Goal: Use online tool/utility: Use online tool/utility

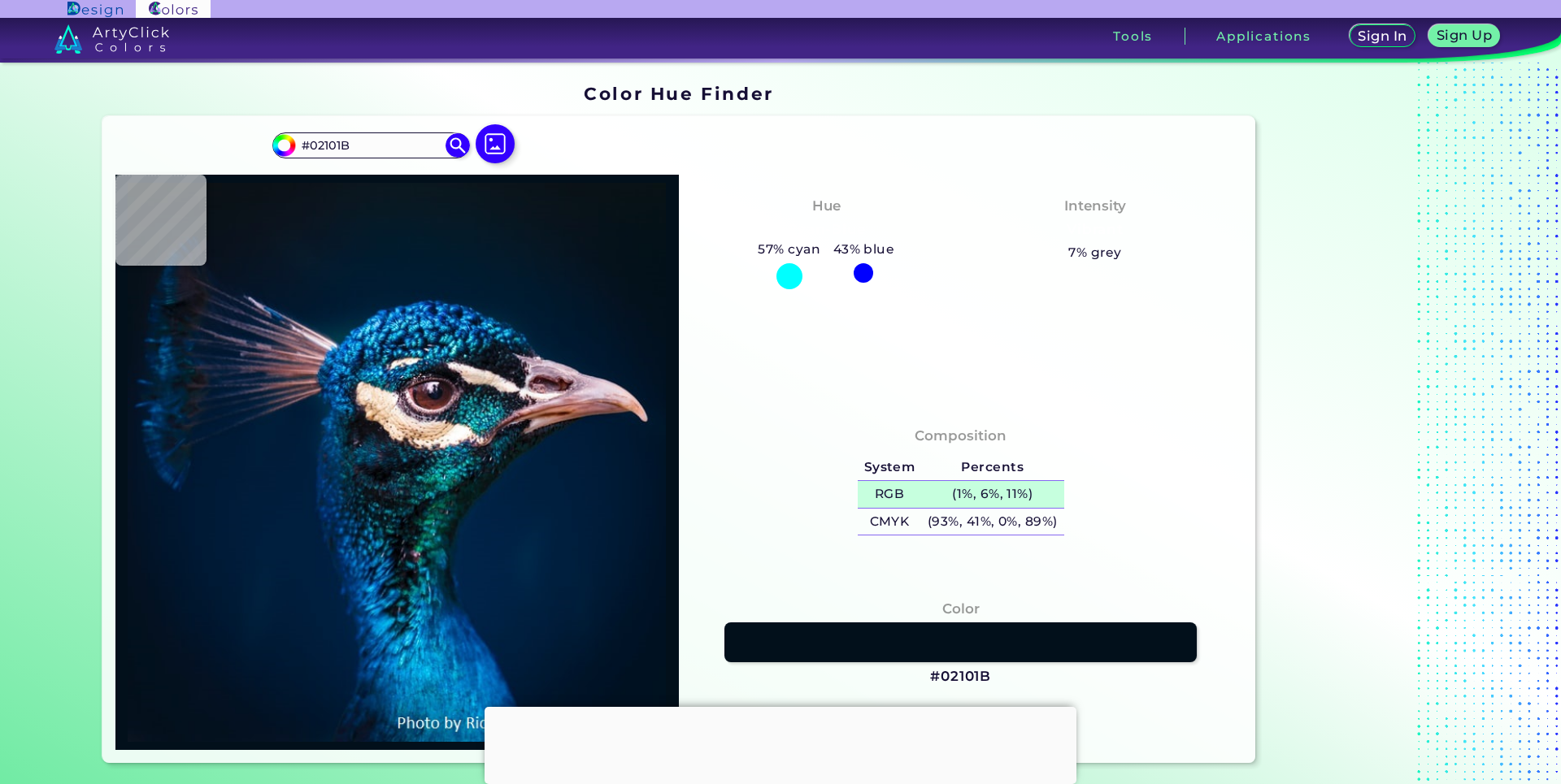
click at [956, 493] on h5 "(1%, 6%, 11%)" at bounding box center [992, 495] width 142 height 27
click at [956, 493] on h5 "(1%, 6%, 11%) copied" at bounding box center [992, 495] width 142 height 27
click at [956, 493] on h5 "(1%, 6%, 11%) copied copied" at bounding box center [992, 495] width 142 height 27
copy h5 "%,"
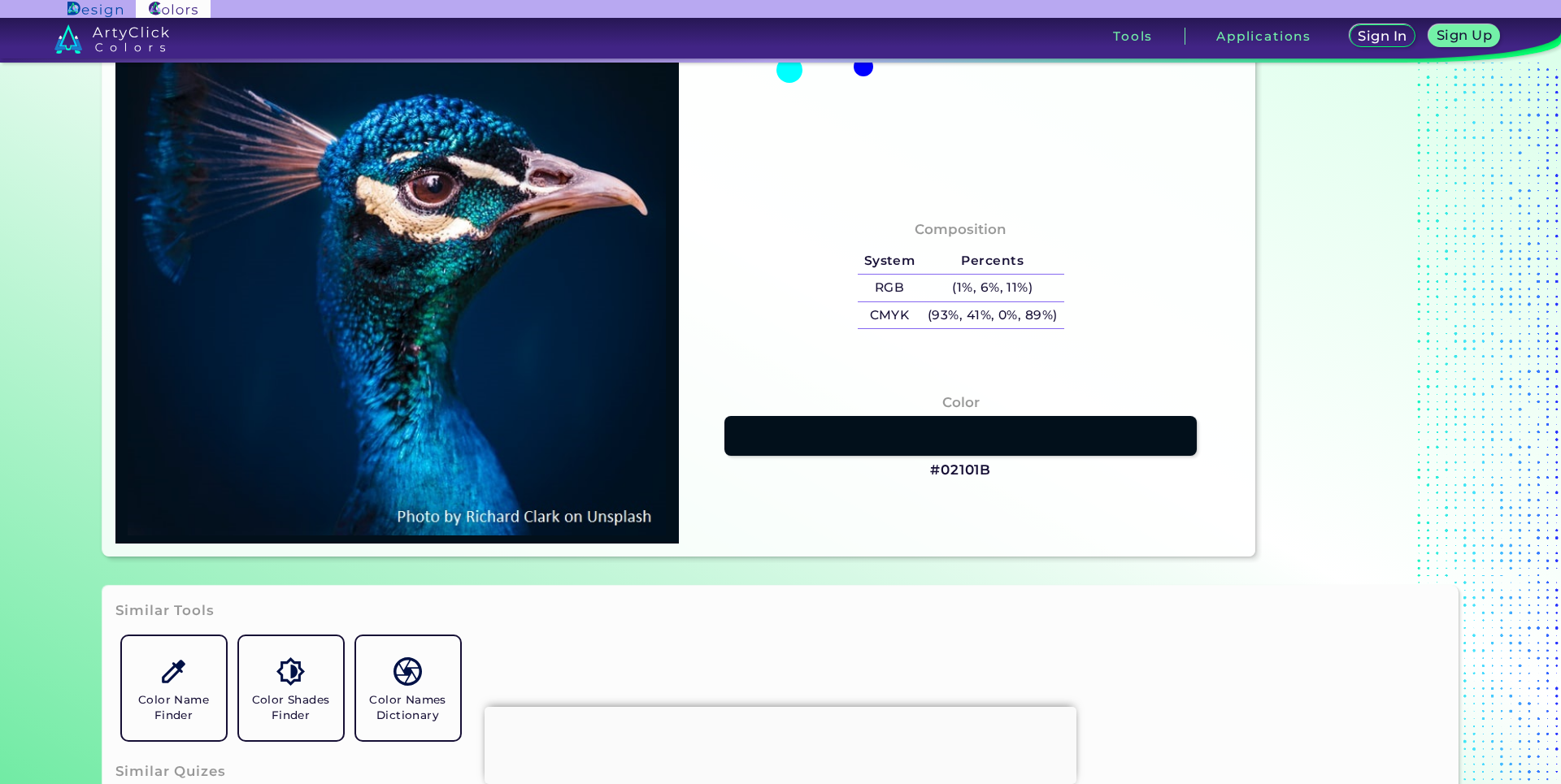
scroll to position [415, 0]
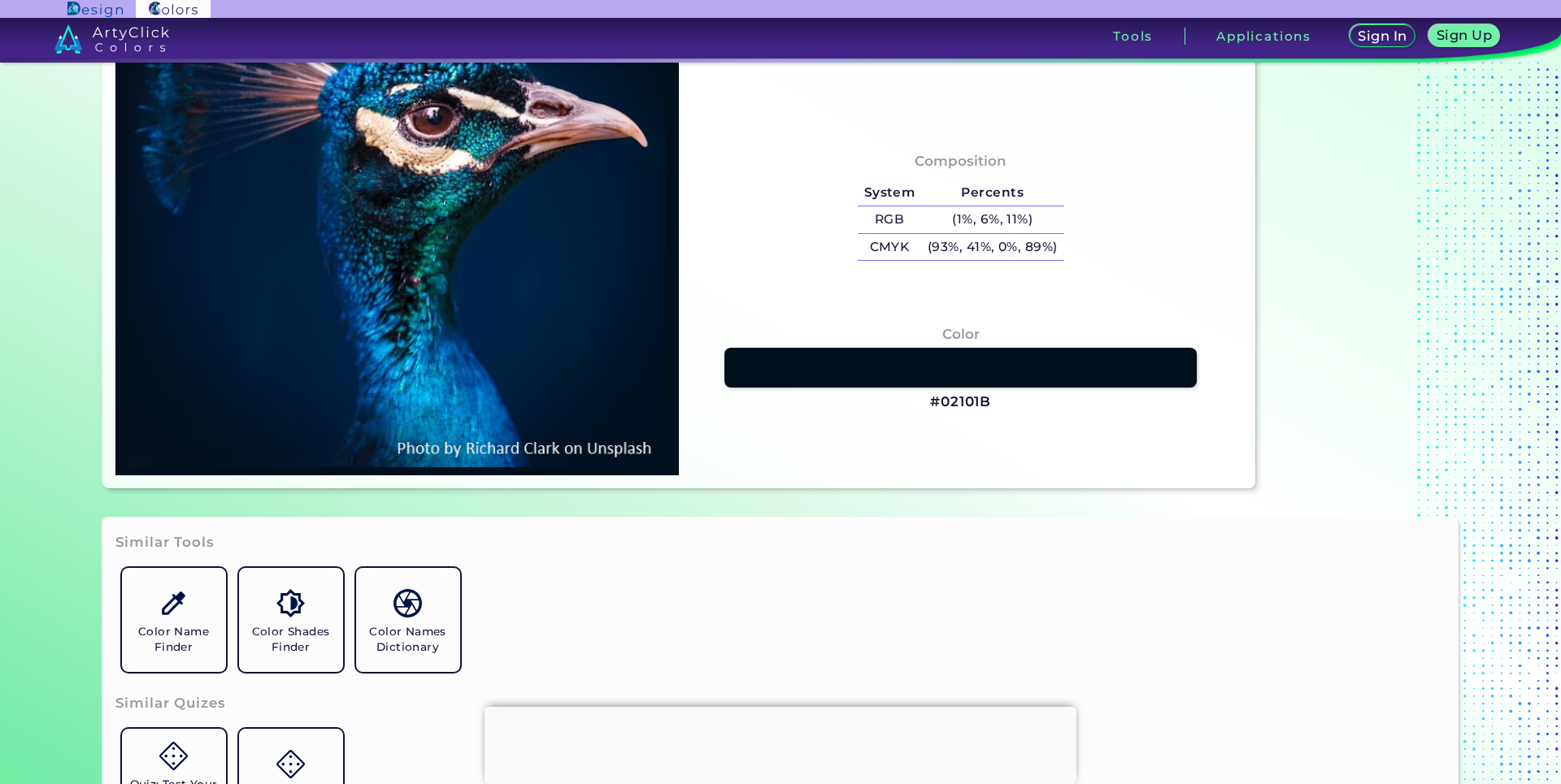
type input "#011327"
type input "#001b36"
type input "#001B36"
type input "#0389c0"
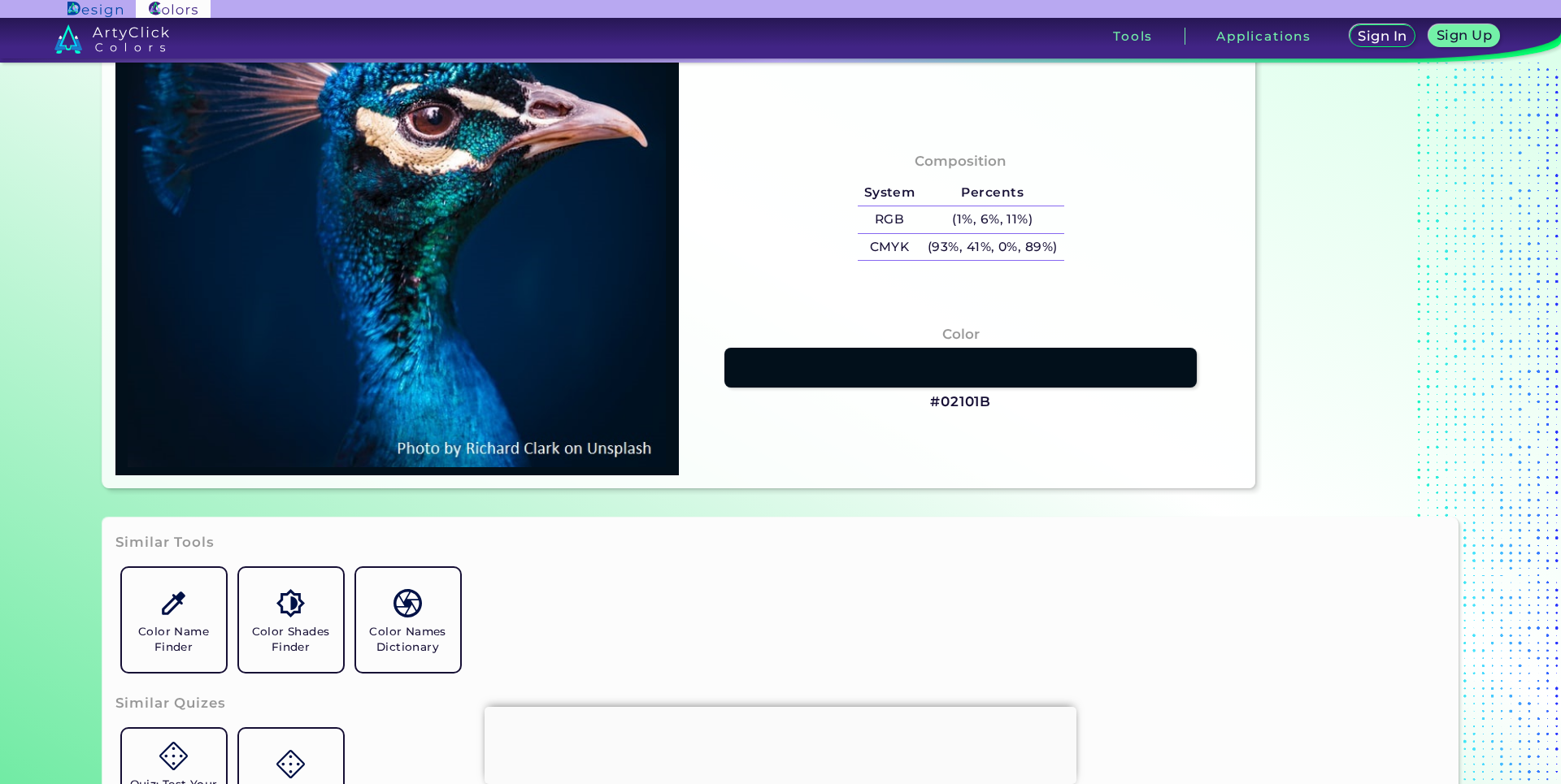
type input "#0389C0"
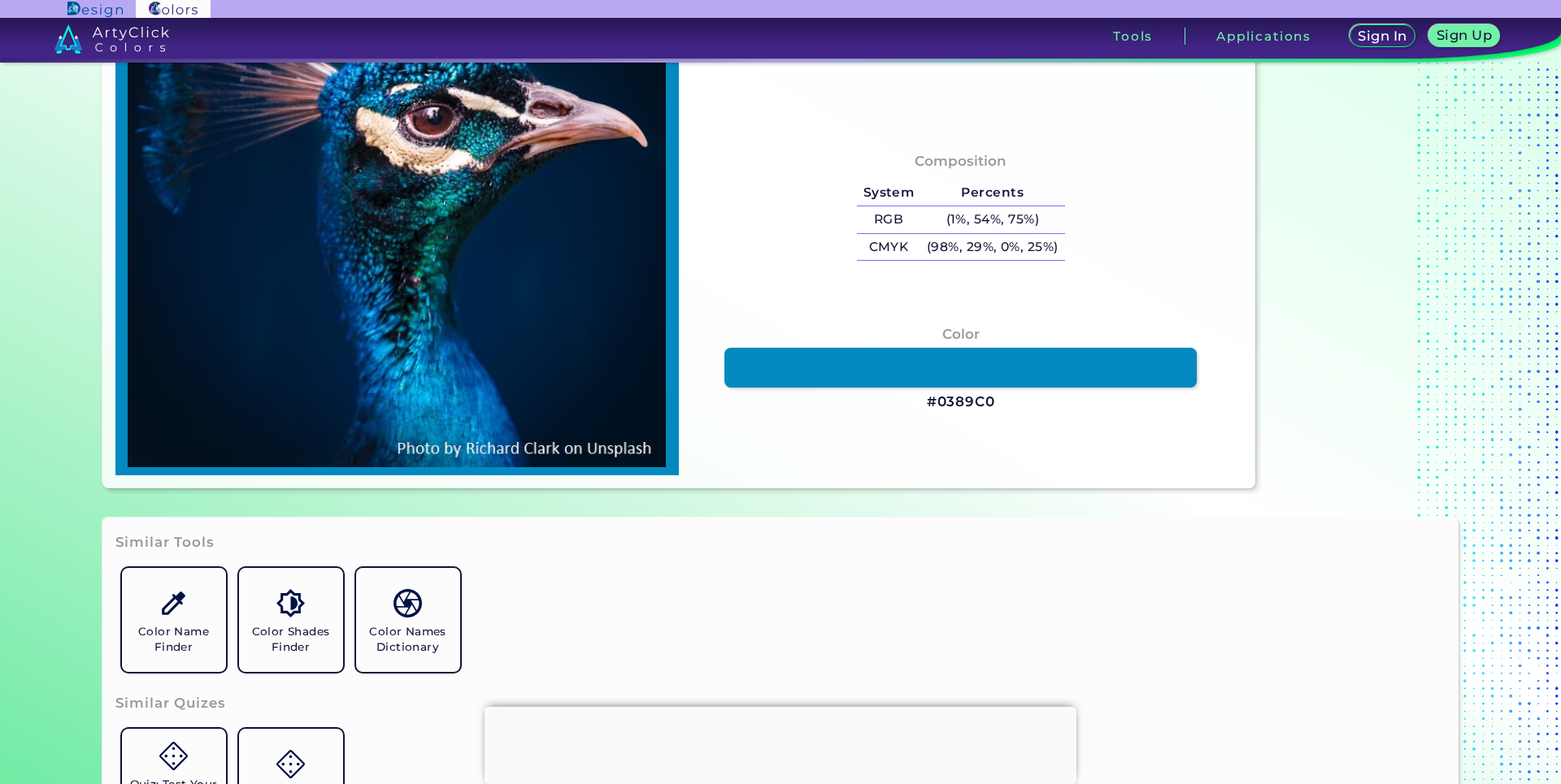
scroll to position [249, 0]
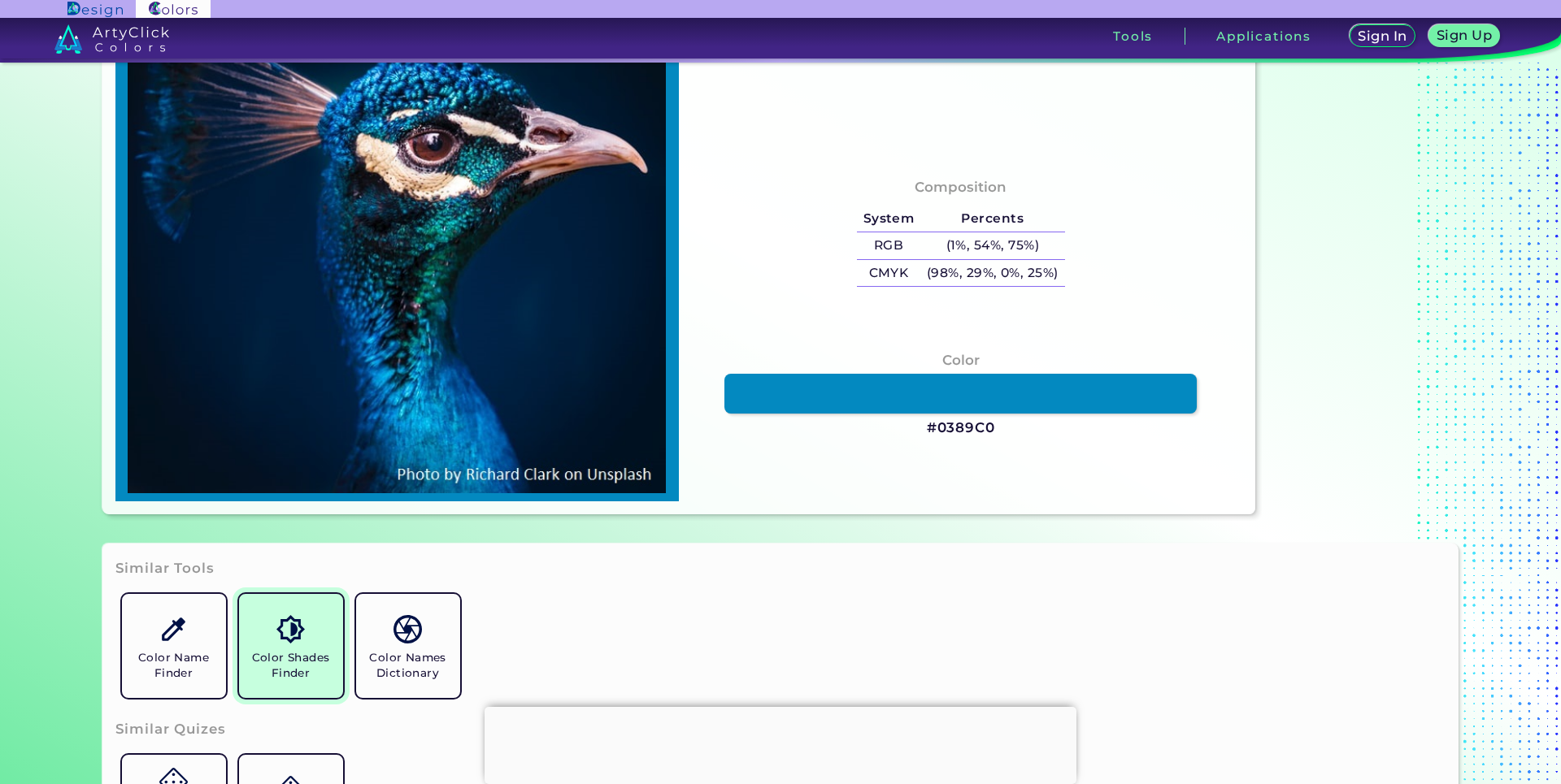
type input "#204868"
type input "#02213d"
type input "#02213D"
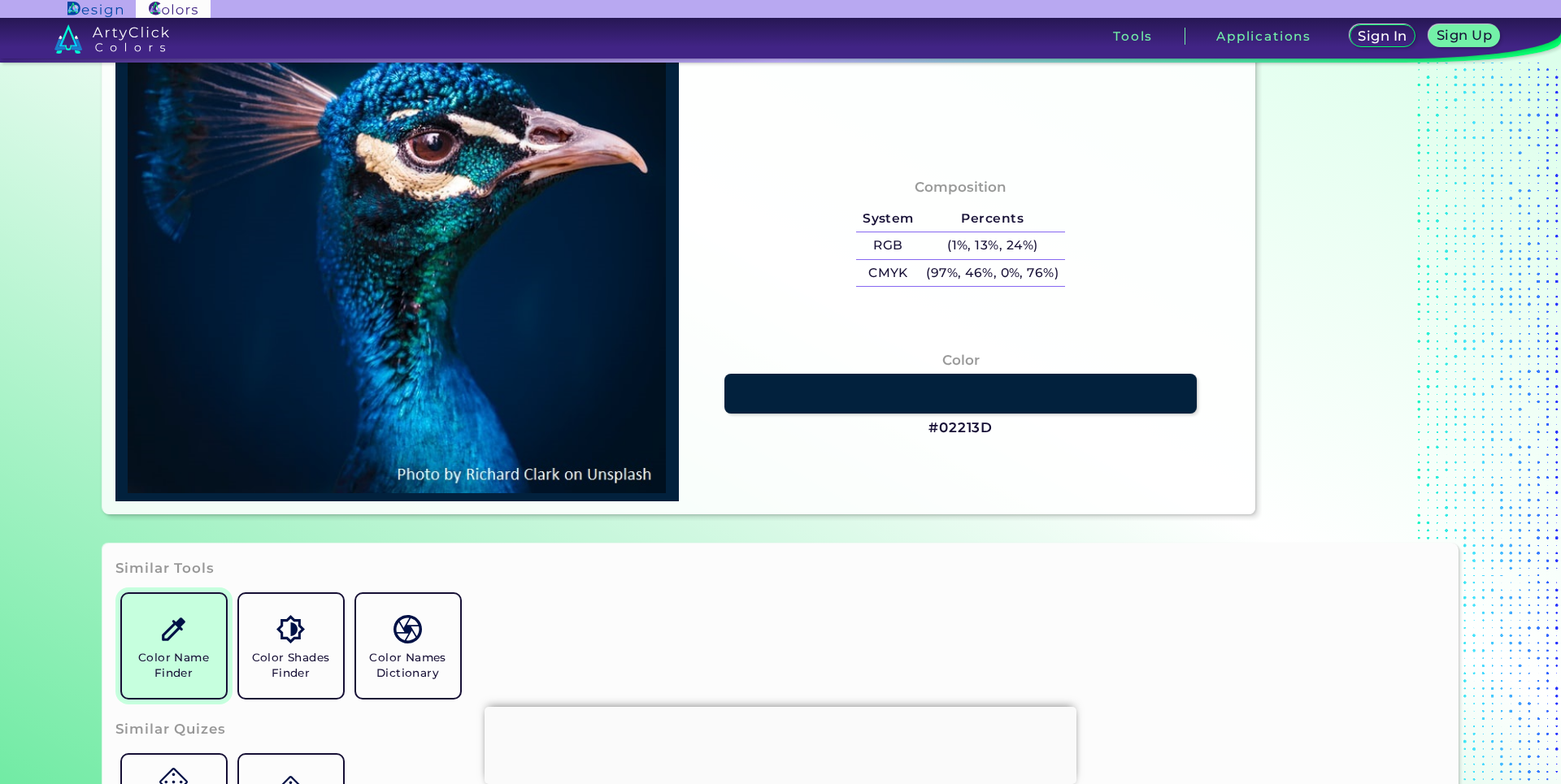
click at [176, 625] on img at bounding box center [174, 629] width 28 height 28
type input "#031225"
type input "#001a35"
type input "#001A35"
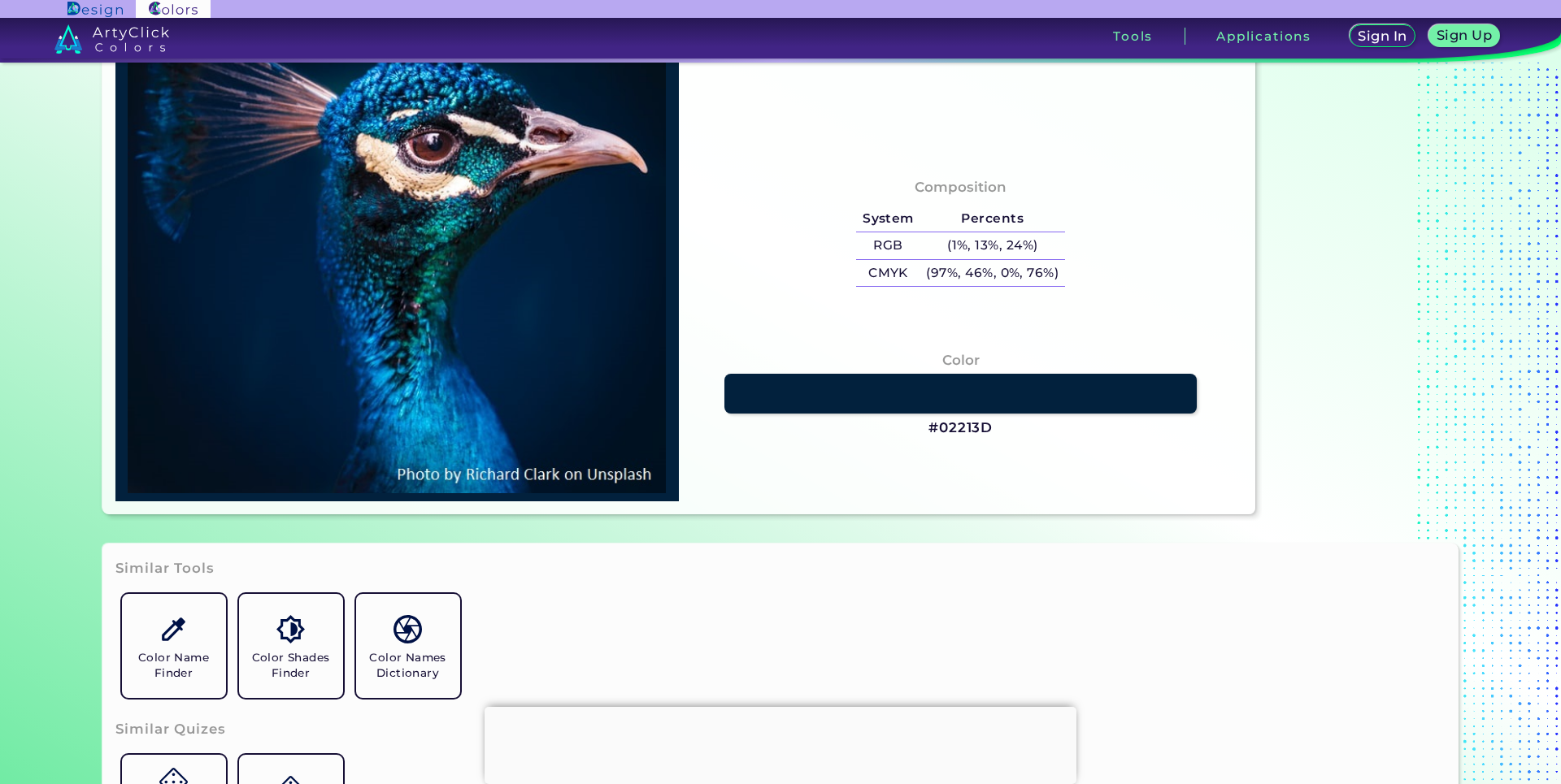
type input "#001e3a"
type input "#001E3A"
type input "#001730"
type input "#00162e"
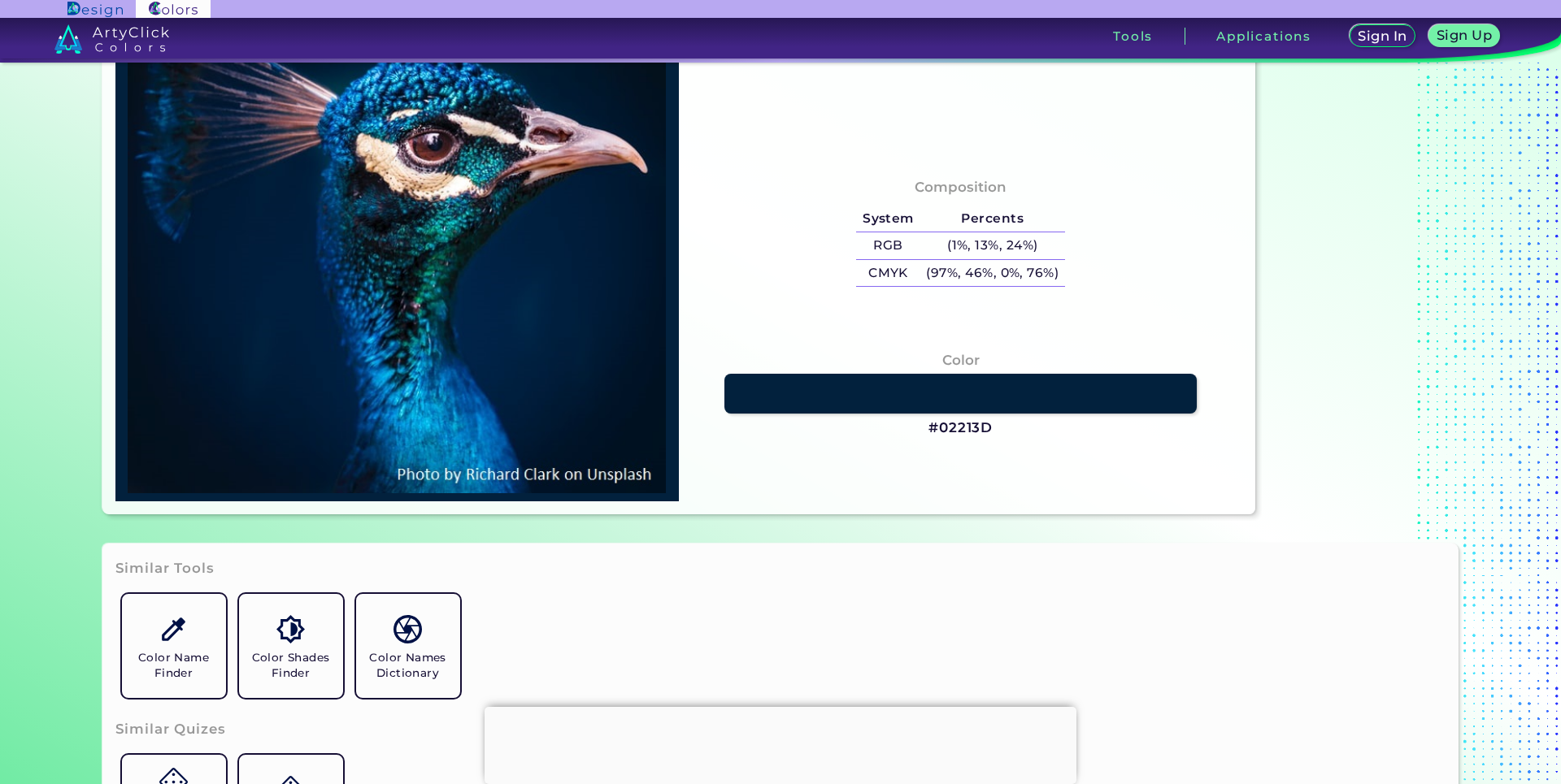
type input "#00162E"
type input "#01172f"
type input "#01172F"
type input "#001832"
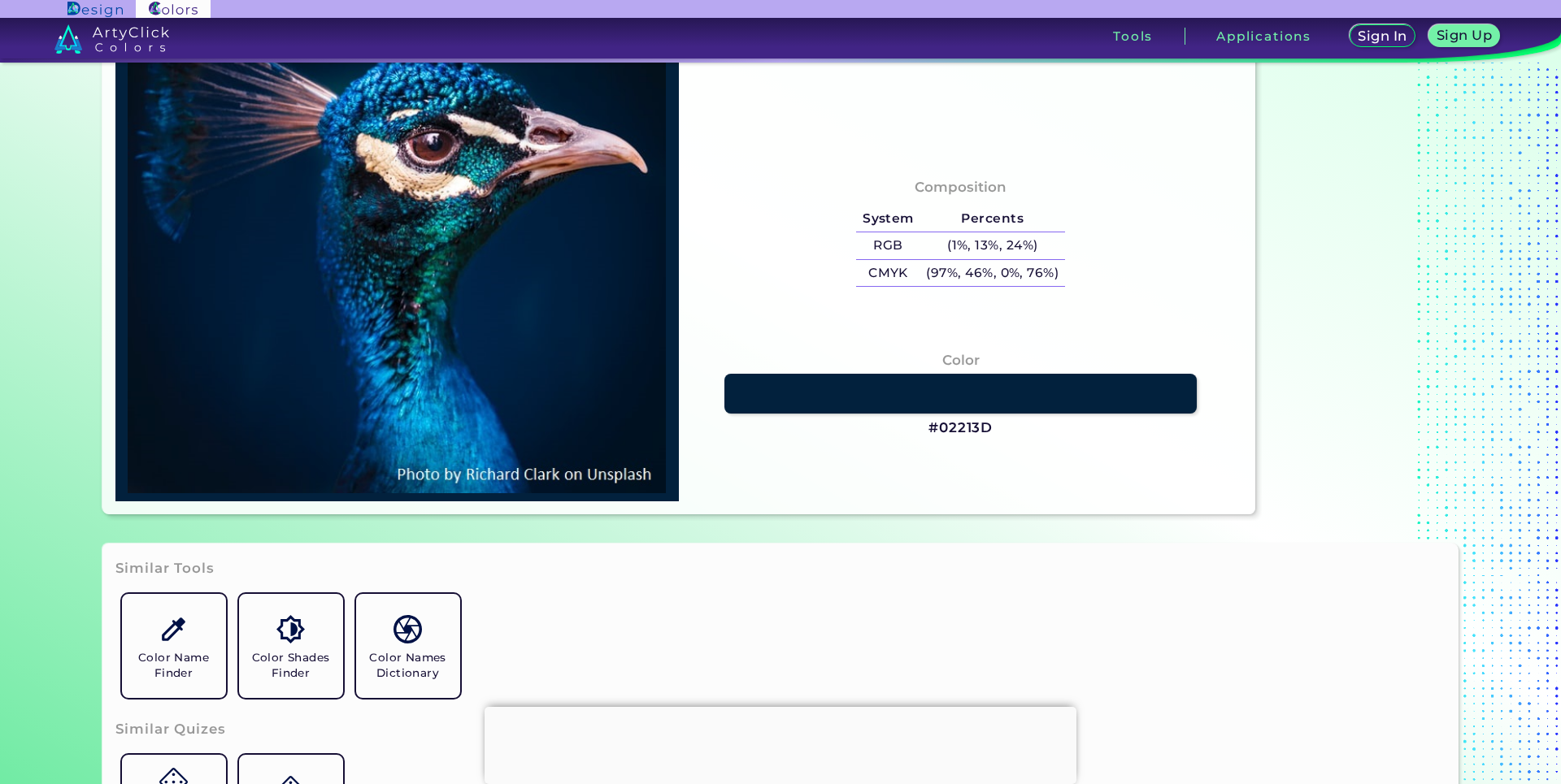
type input "#001d37"
type input "#001D37"
type input "#001a35"
type input "#001A35"
type input "#01172f"
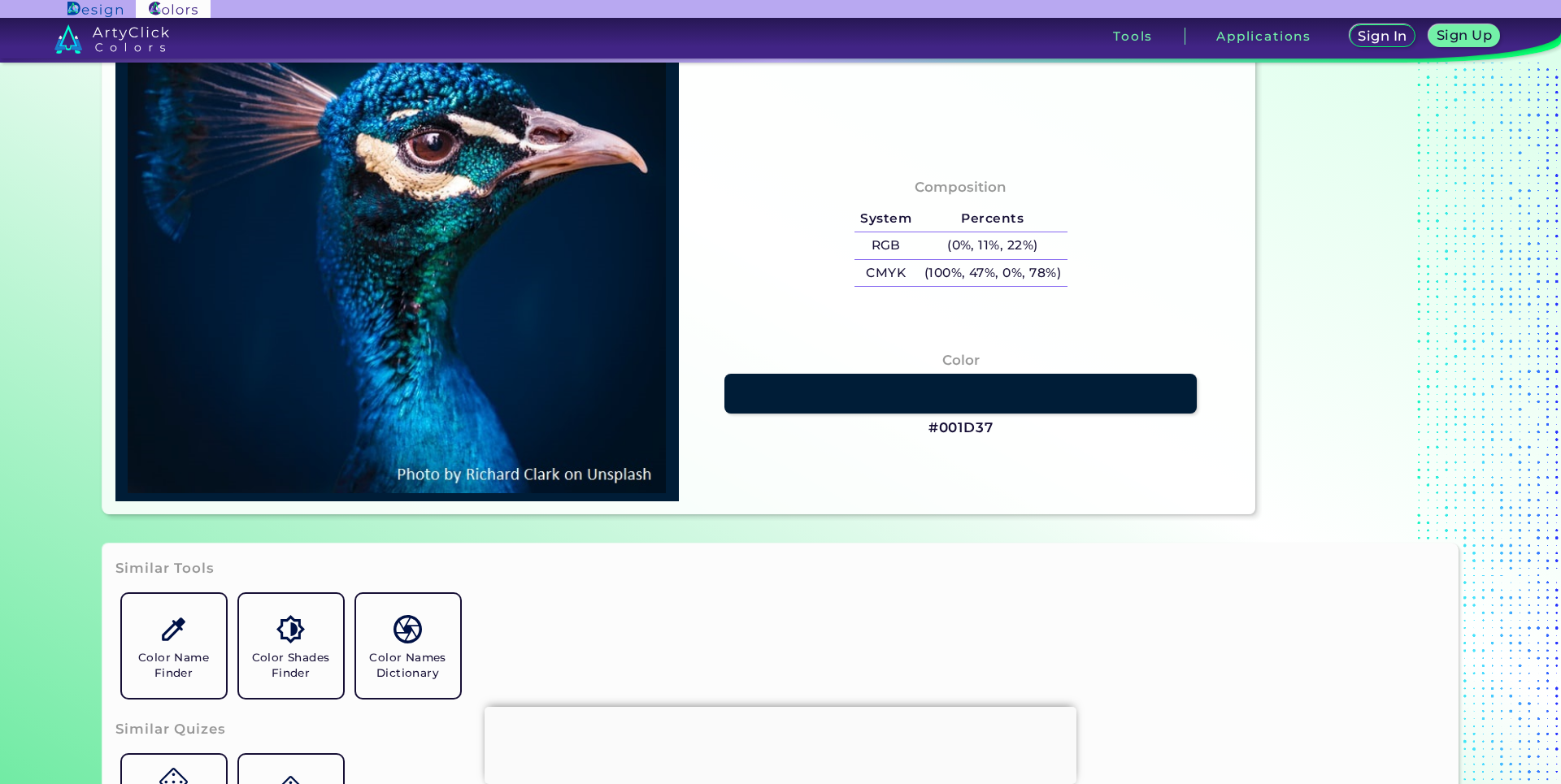
type input "#01172F"
type input "#031225"
